Goal: Check status: Check status

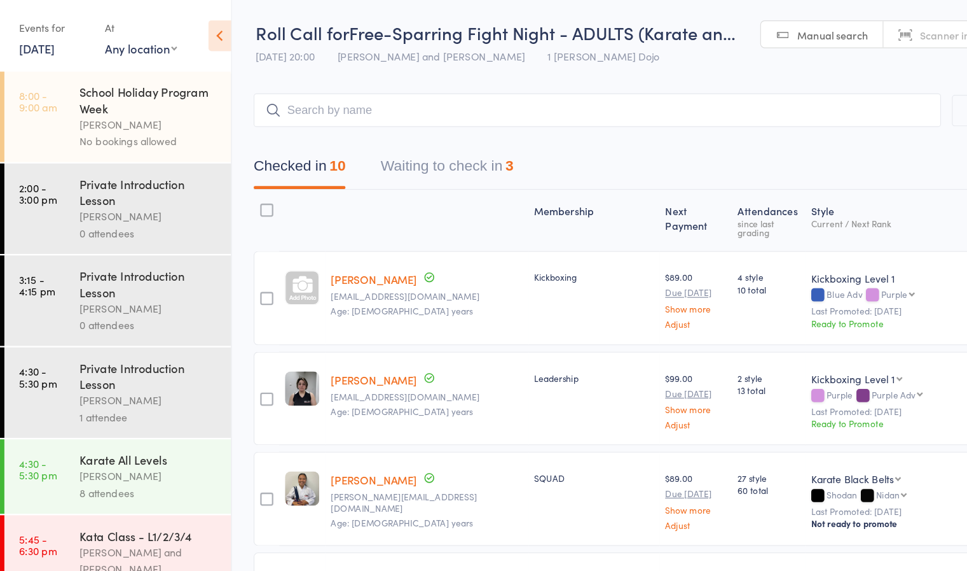
click at [46, 46] on link "29 Sep, 2025" at bounding box center [32, 42] width 31 height 14
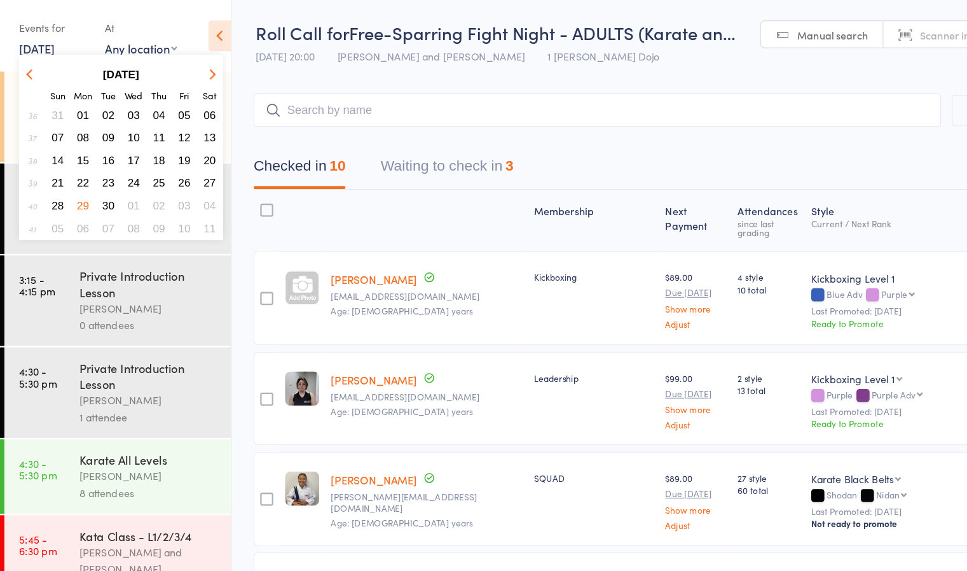
click at [186, 60] on button "button" at bounding box center [183, 64] width 19 height 17
click at [73, 134] on span "13" at bounding box center [72, 139] width 11 height 11
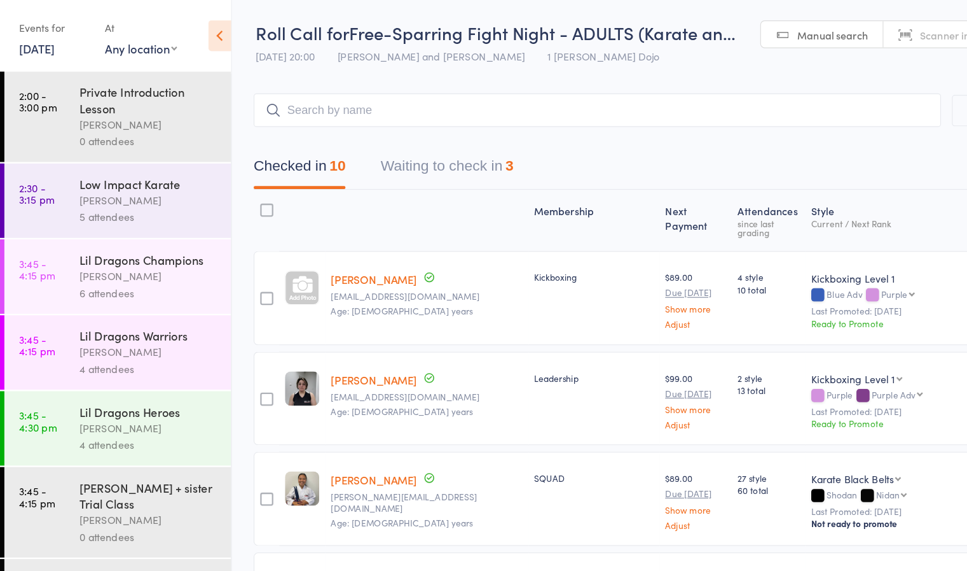
click at [91, 233] on div "[PERSON_NAME]" at bounding box center [129, 240] width 121 height 15
